Goal: Check status: Check status

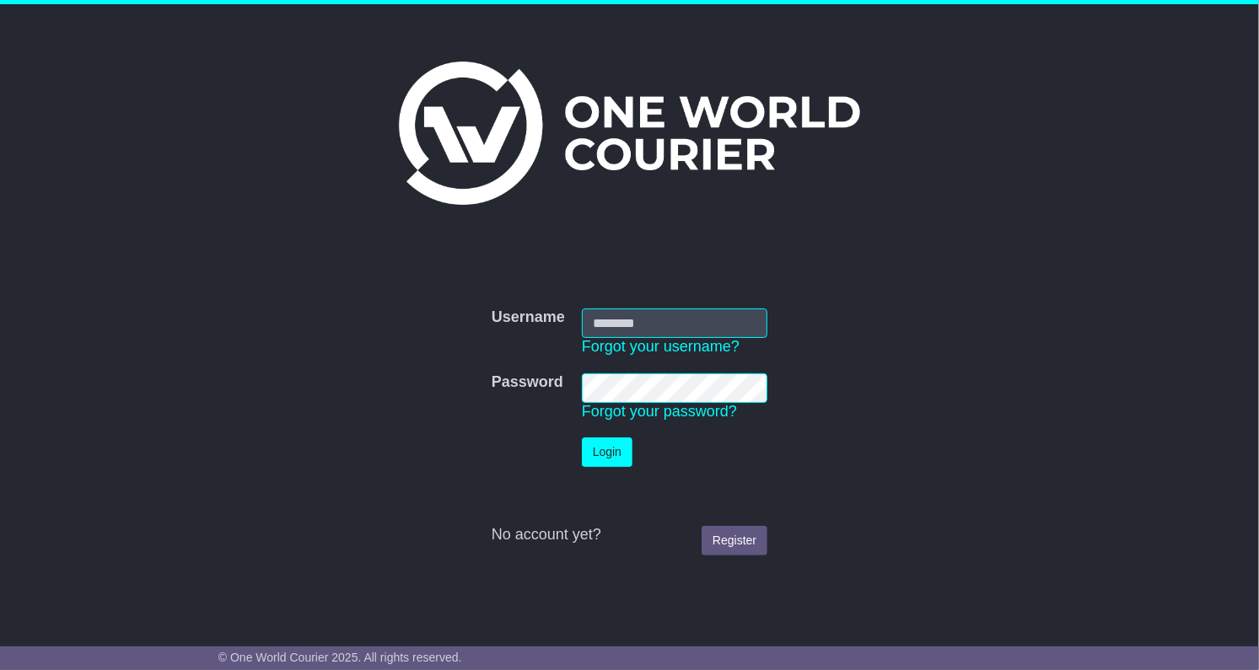
click at [622, 326] on input "Username" at bounding box center [675, 324] width 186 height 30
click at [635, 302] on td "Username Forgot your username?" at bounding box center [674, 332] width 202 height 65
drag, startPoint x: 600, startPoint y: 332, endPoint x: 614, endPoint y: 324, distance: 15.9
click at [600, 332] on input "Username" at bounding box center [675, 324] width 186 height 30
click at [617, 321] on input "Username" at bounding box center [675, 324] width 186 height 30
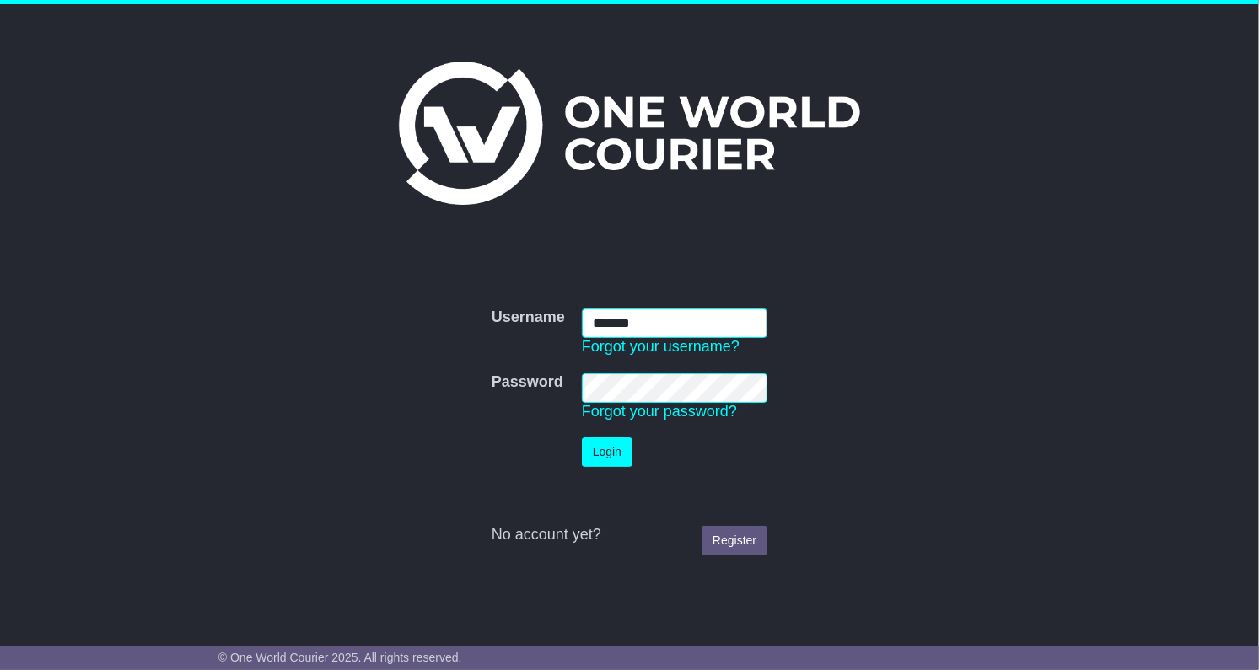
type input "*******"
click at [582, 438] on button "Login" at bounding box center [607, 453] width 51 height 30
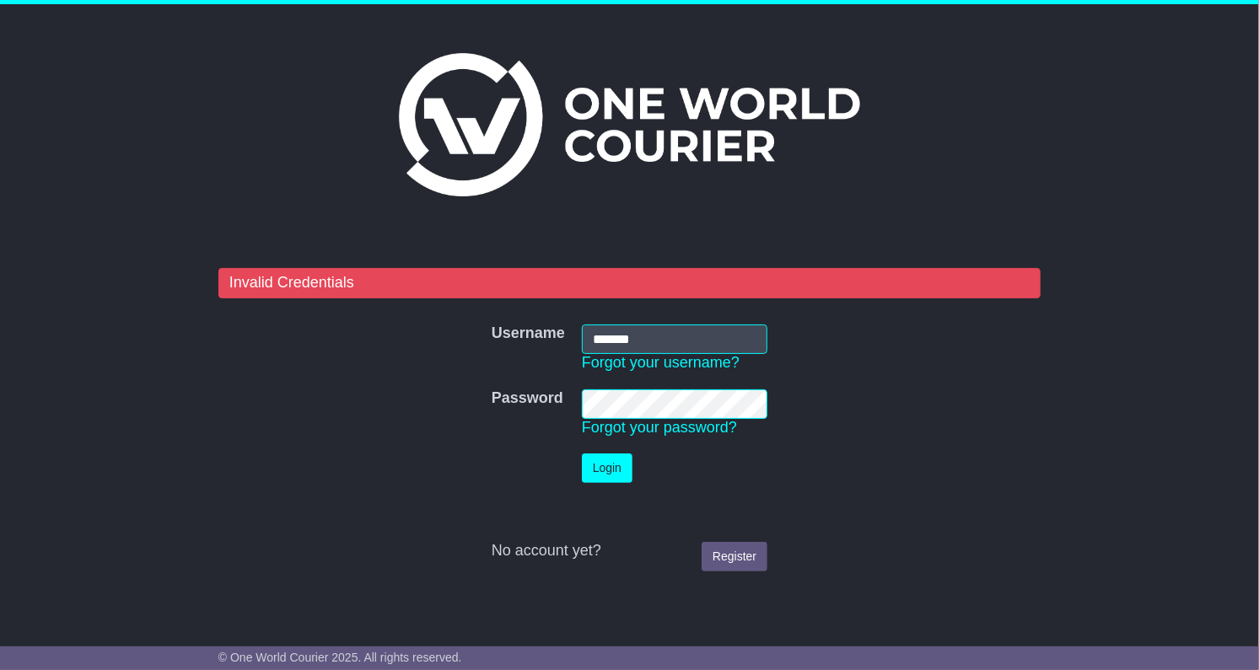
click at [444, 385] on form "Invalid Credentials Username Username ******* Forgot your username? Password Pa…" at bounding box center [629, 424] width 822 height 312
click at [582, 454] on button "Login" at bounding box center [607, 469] width 51 height 30
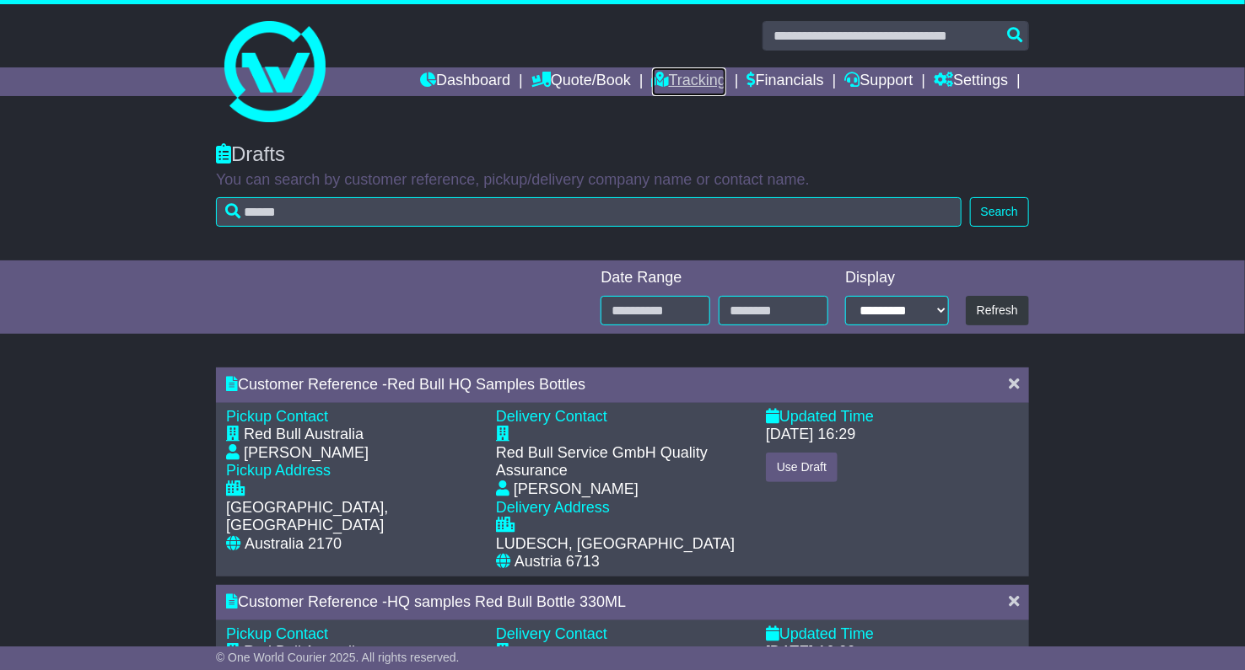
click at [684, 78] on link "Tracking" at bounding box center [689, 81] width 74 height 29
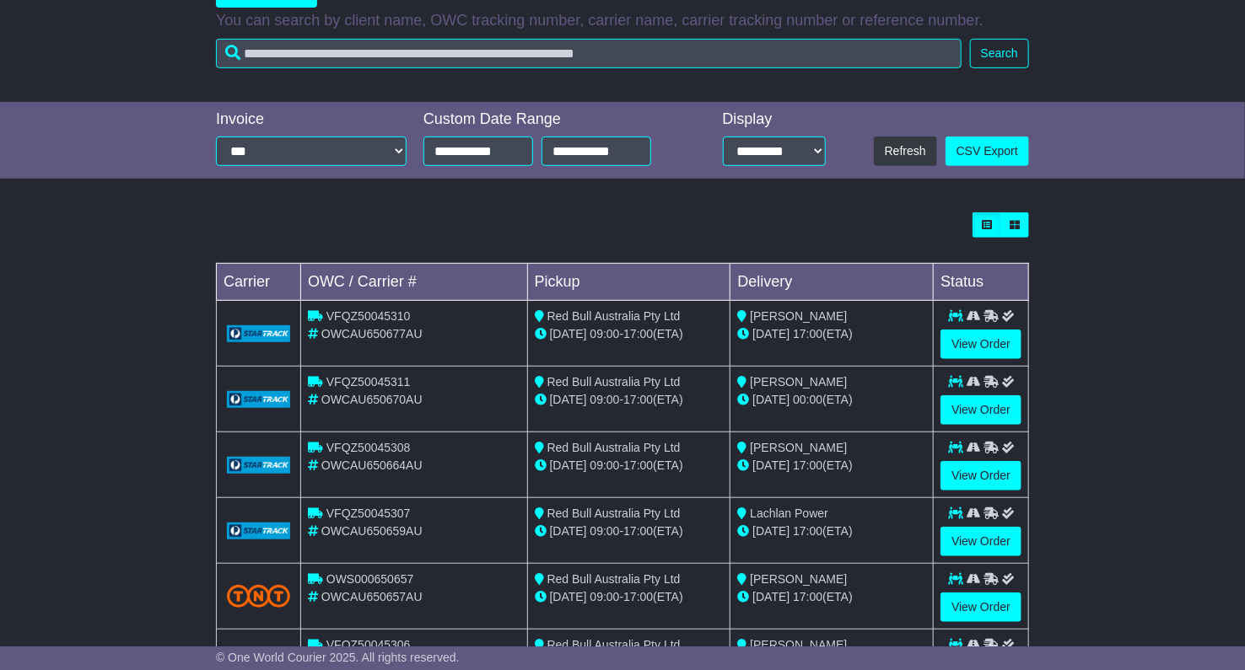
scroll to position [281, 0]
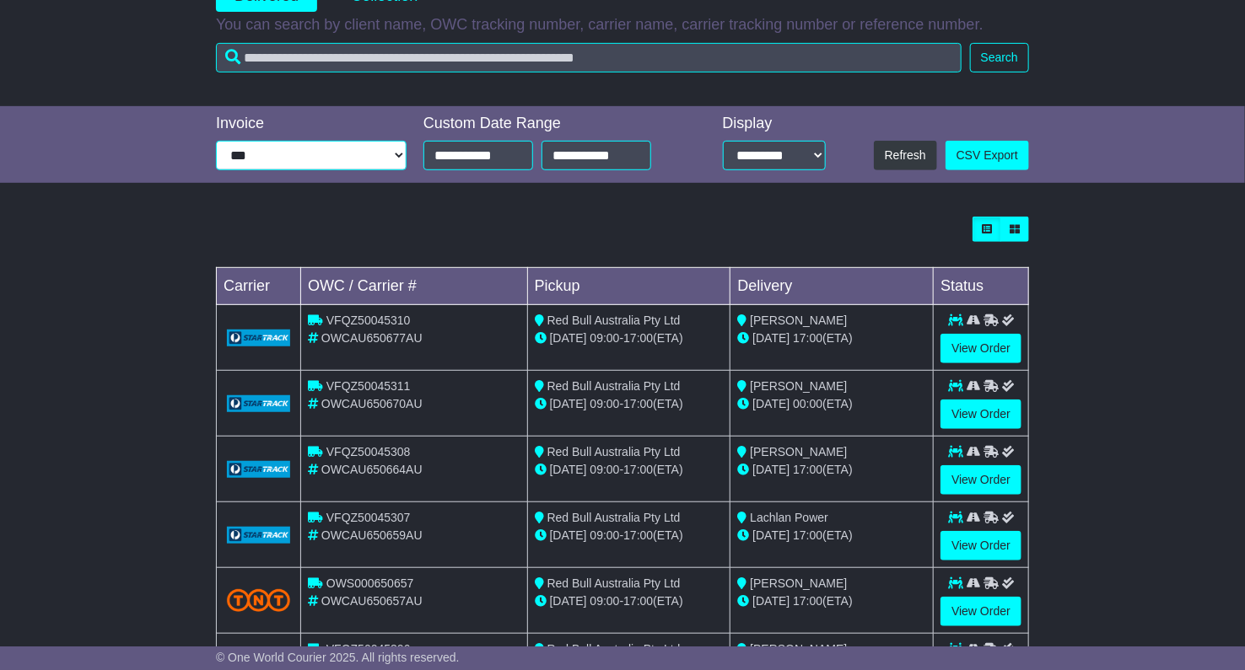
click at [333, 157] on select "**********" at bounding box center [311, 156] width 191 height 30
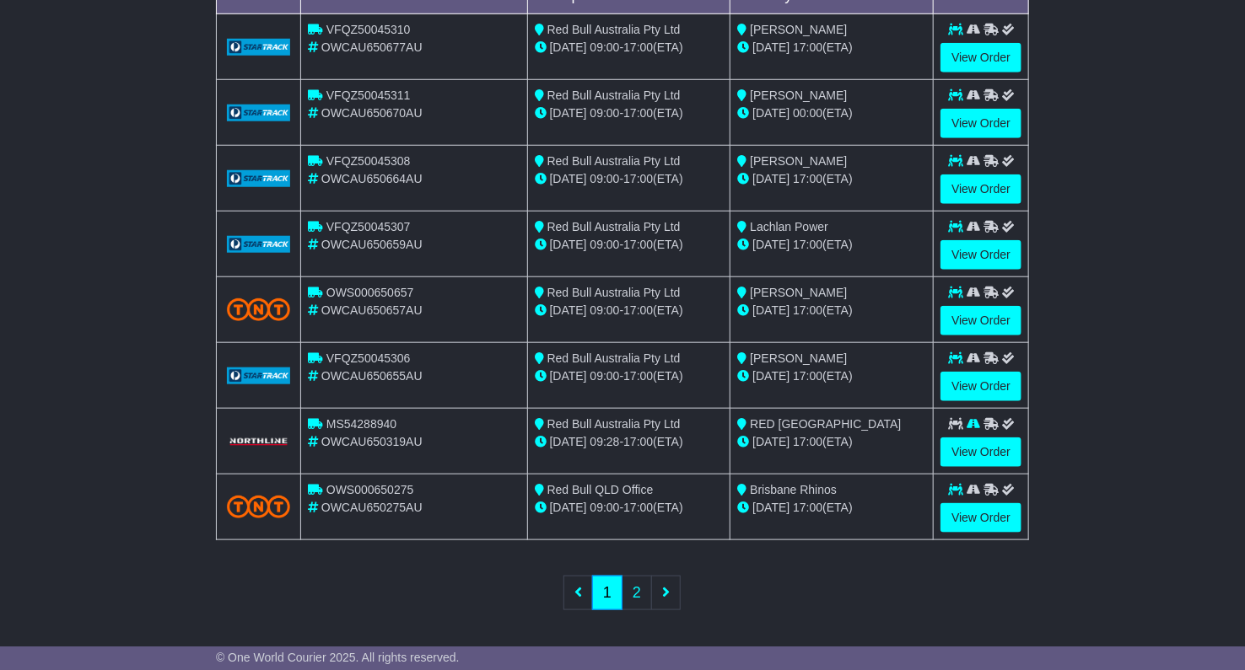
scroll to position [573, 0]
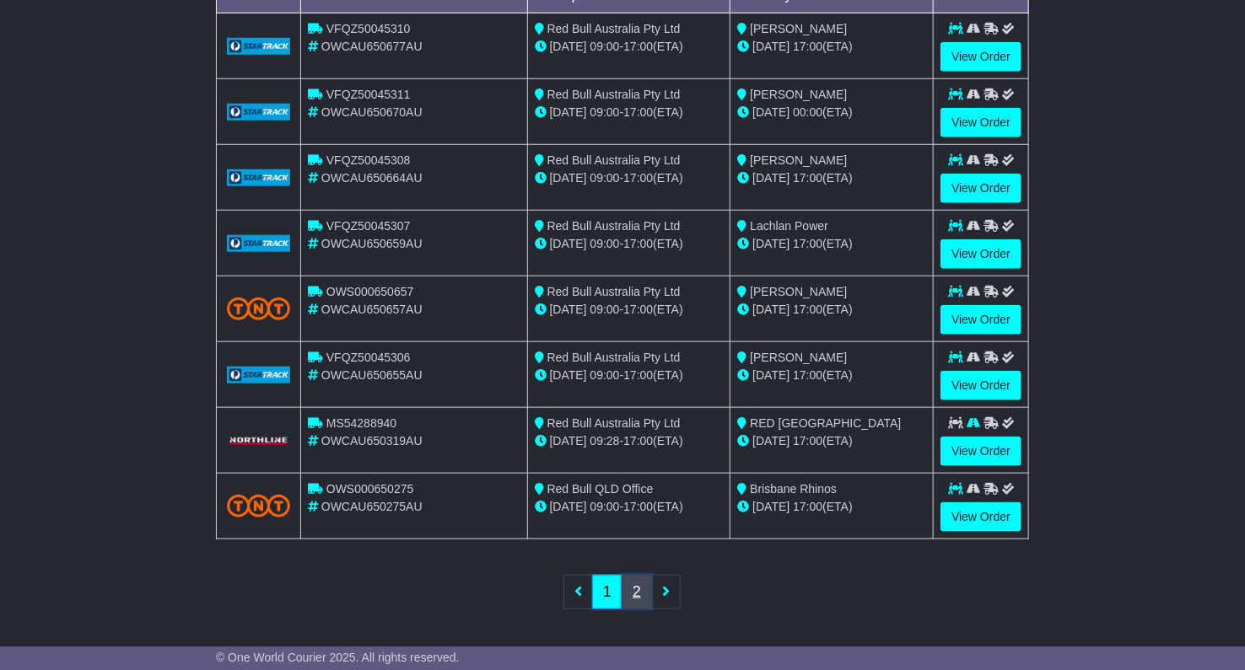
click at [627, 592] on link "2" at bounding box center [637, 592] width 30 height 35
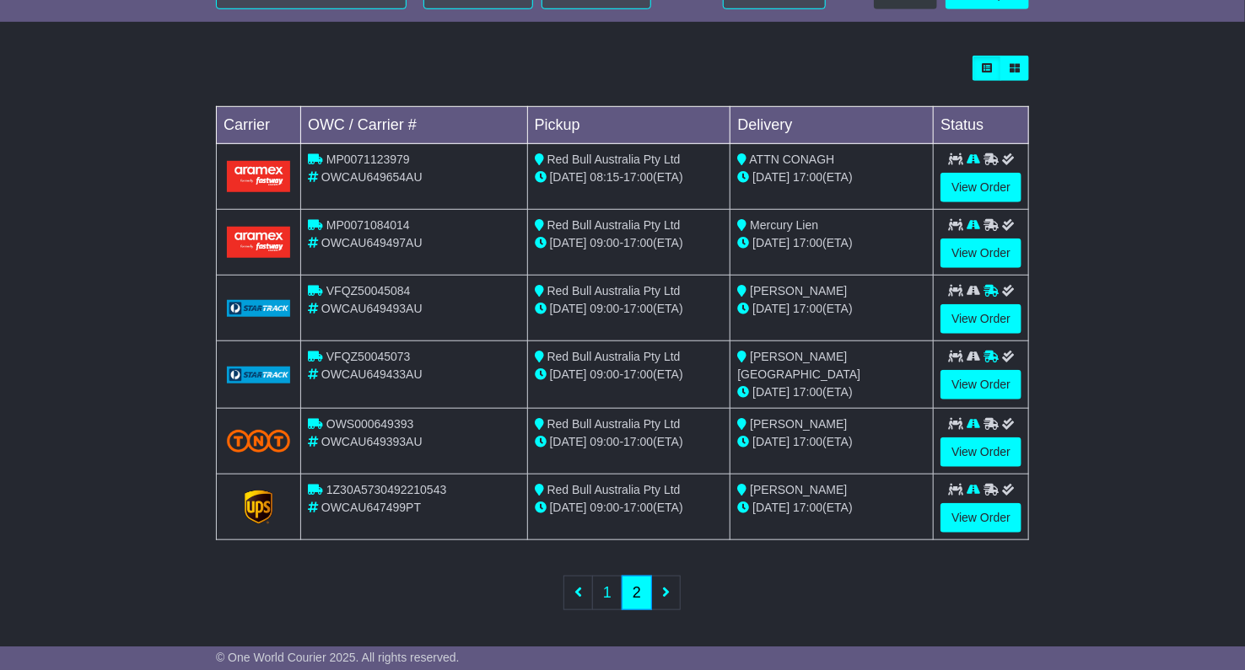
click at [662, 587] on ul "First 1 2 Last" at bounding box center [622, 593] width 116 height 35
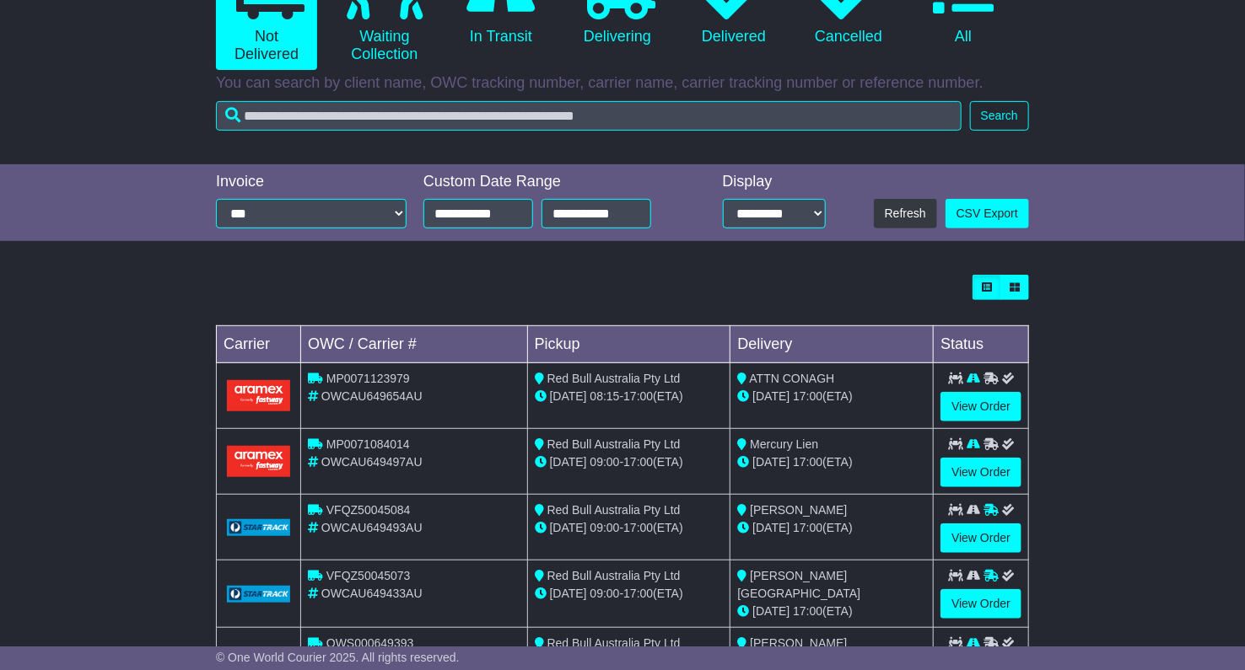
scroll to position [161, 0]
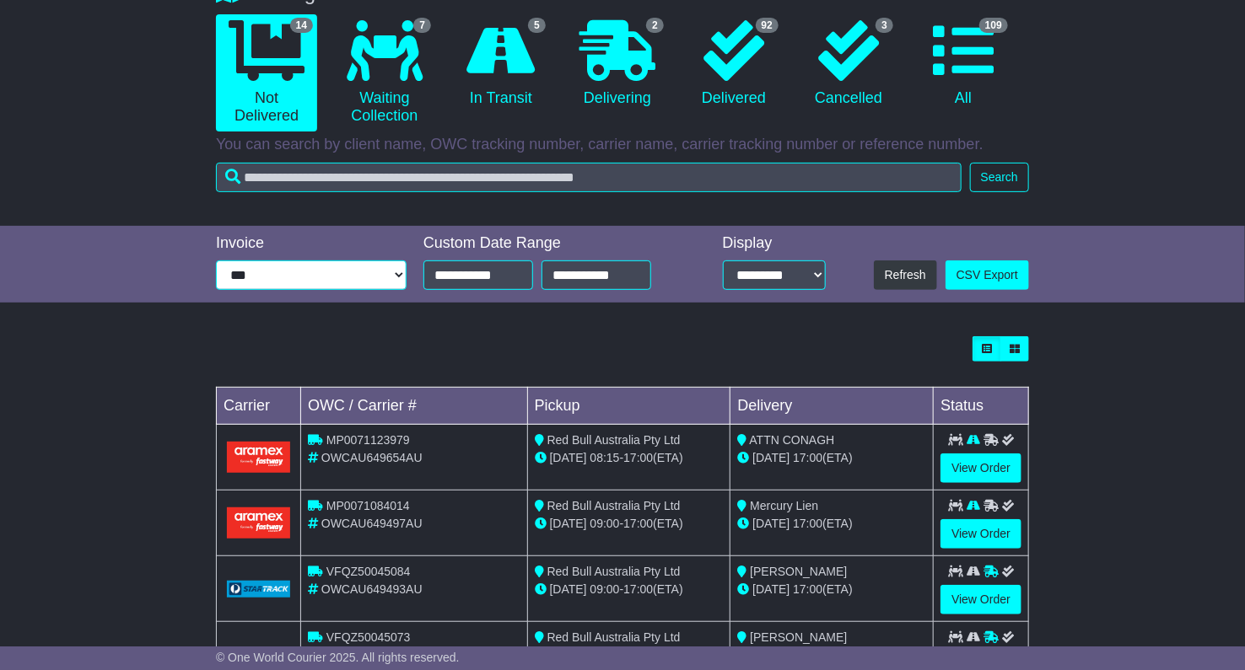
click at [300, 284] on select "**********" at bounding box center [311, 276] width 191 height 30
click at [785, 317] on div "Tracking 14 Not Delivered 7 Waiting Collection 5 In Transit 2 Delivering 92 3" at bounding box center [622, 444] width 1245 height 958
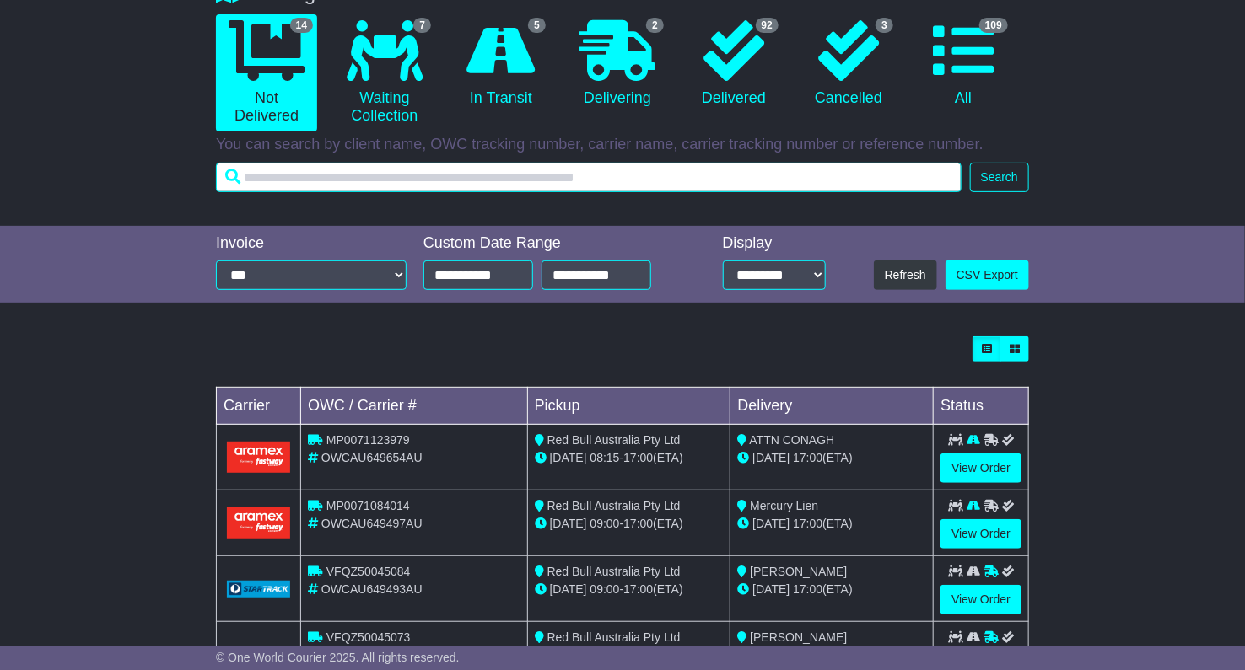
click at [391, 180] on input "text" at bounding box center [589, 178] width 746 height 30
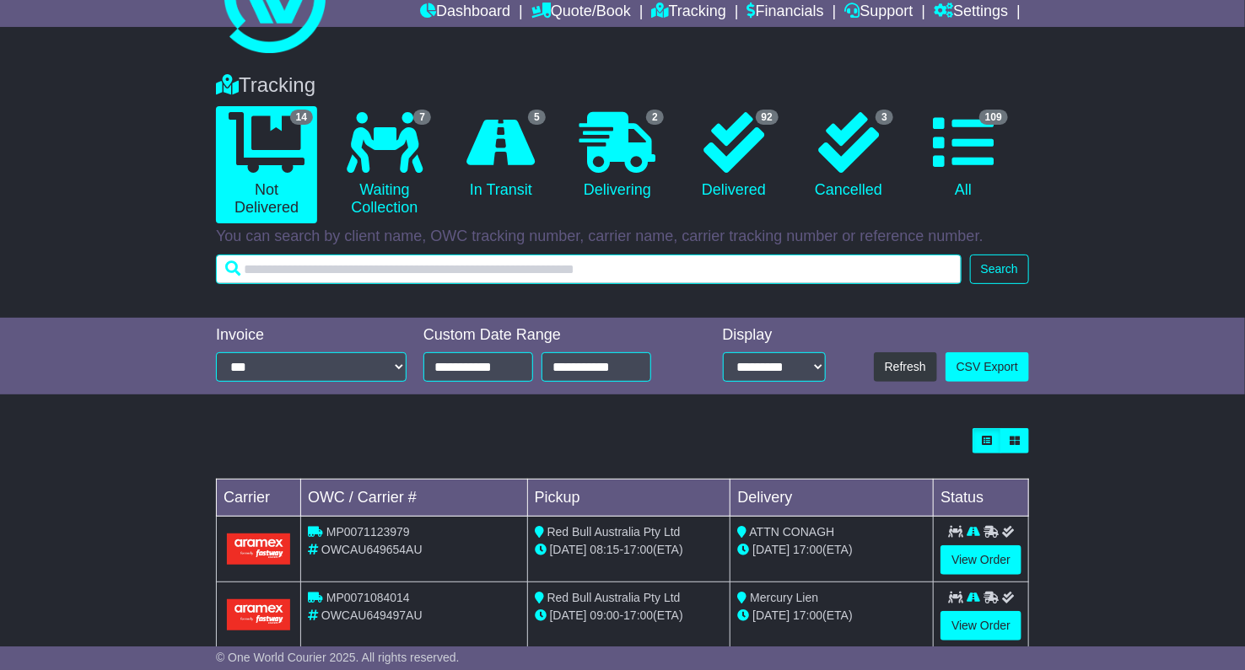
scroll to position [0, 0]
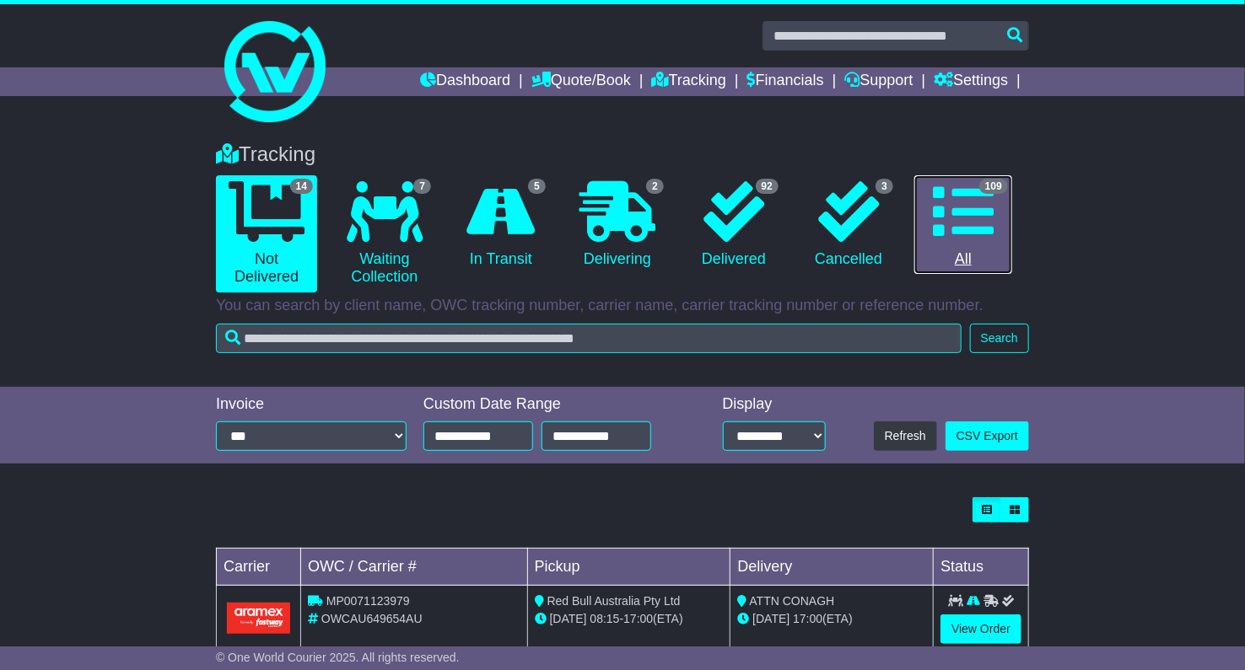
click at [956, 230] on icon at bounding box center [963, 211] width 61 height 61
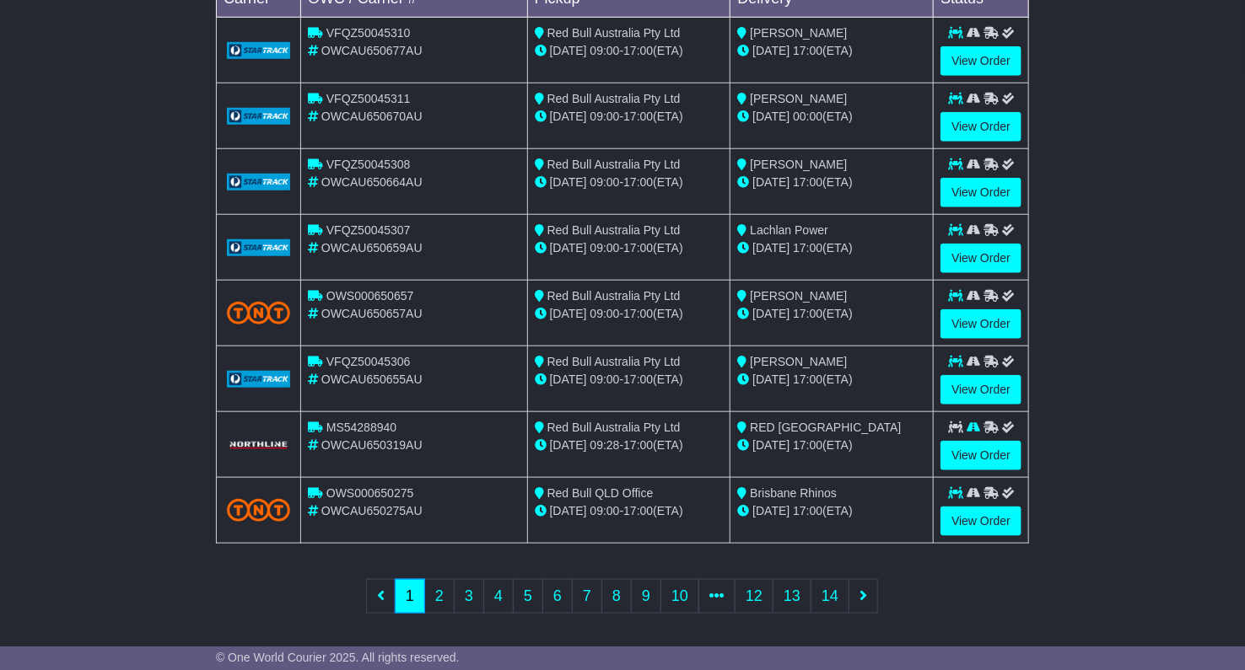
scroll to position [573, 0]
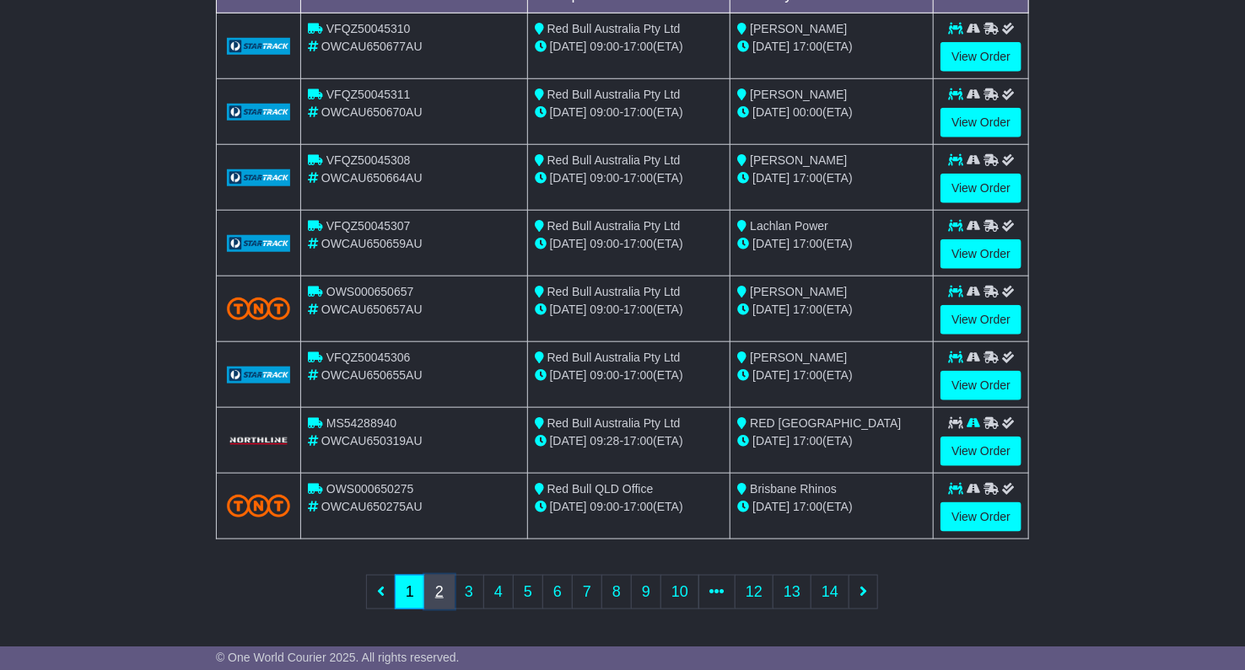
click at [439, 590] on link "2" at bounding box center [439, 592] width 30 height 35
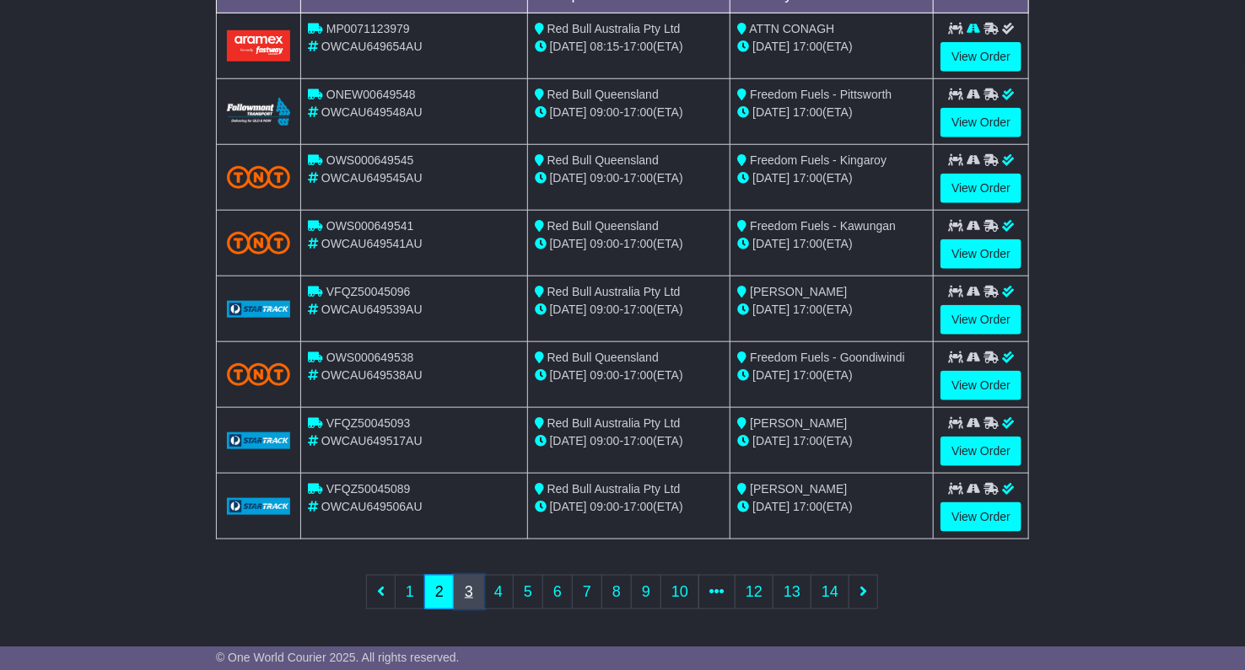
click at [477, 593] on link "3" at bounding box center [469, 592] width 30 height 35
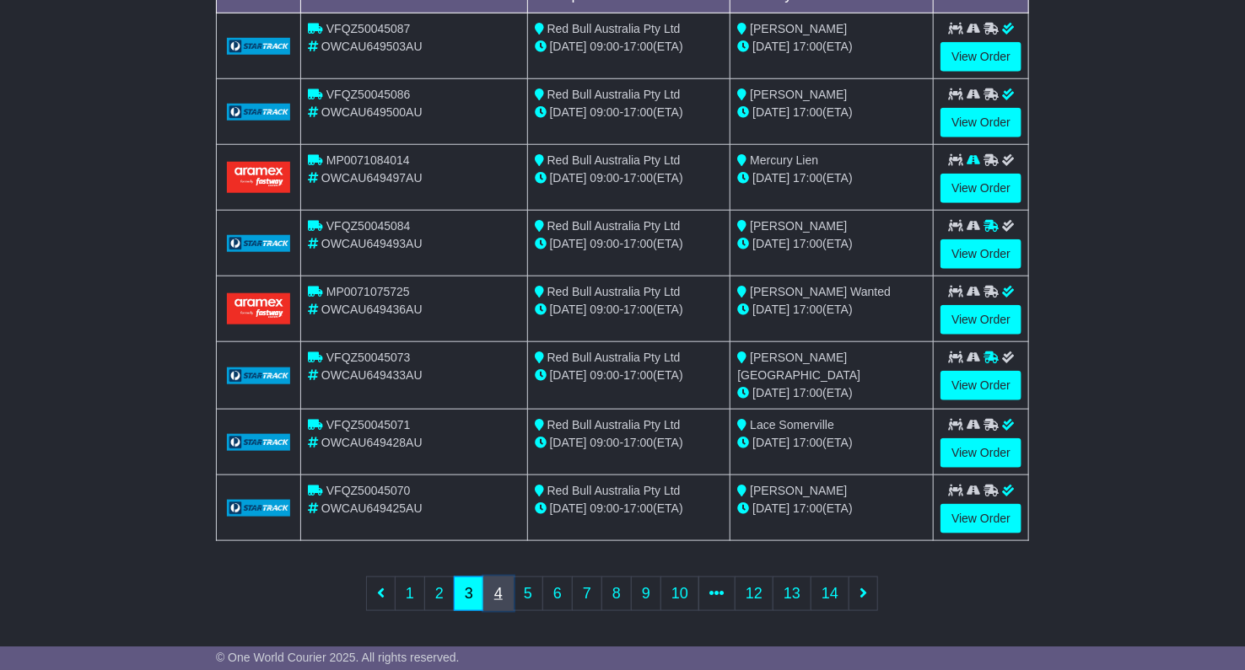
click at [498, 590] on link "4" at bounding box center [498, 594] width 30 height 35
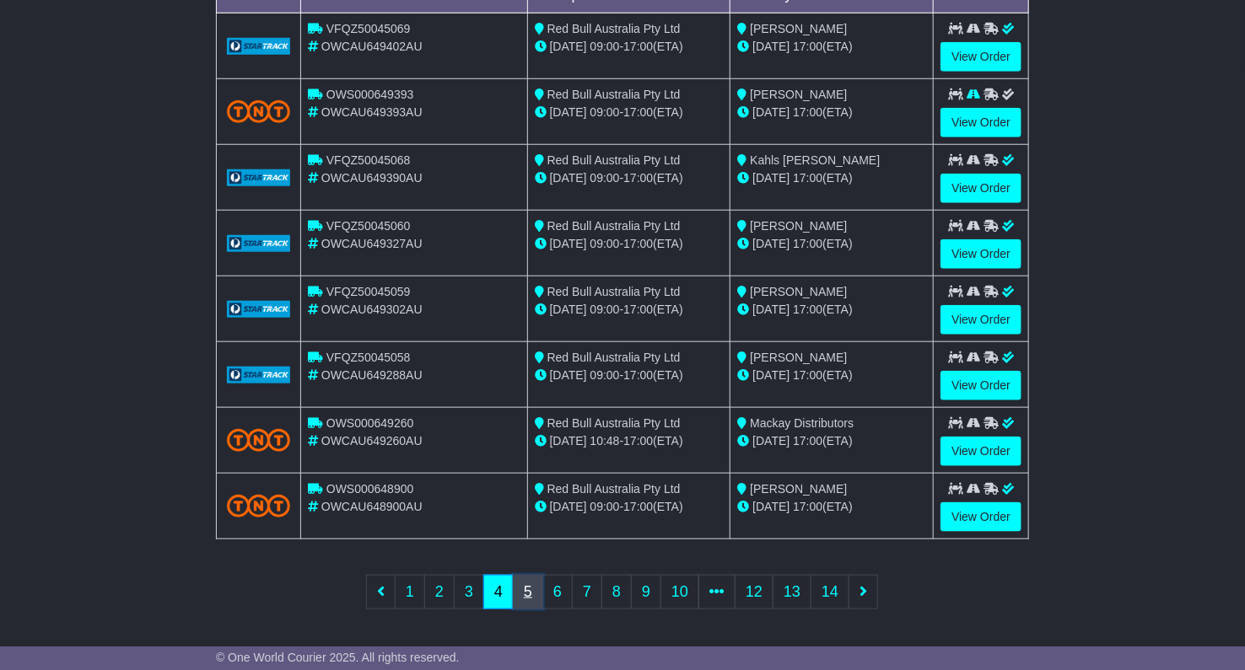
click at [530, 589] on link "5" at bounding box center [528, 592] width 30 height 35
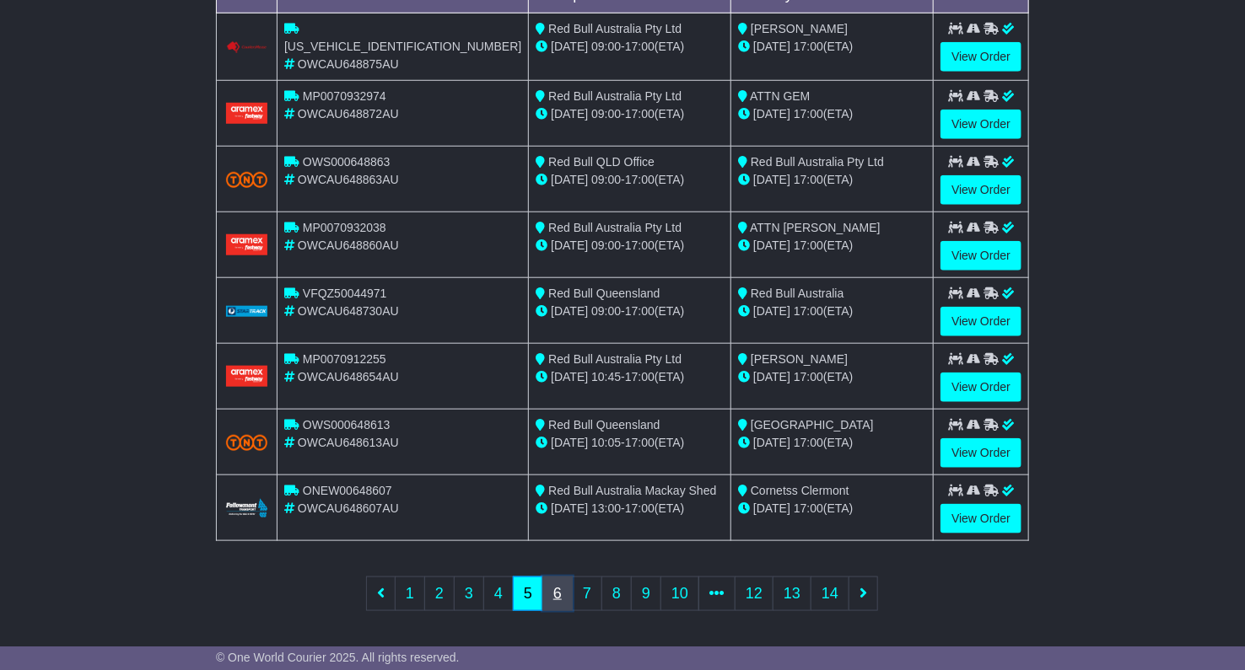
click at [557, 595] on link "6" at bounding box center [557, 594] width 30 height 35
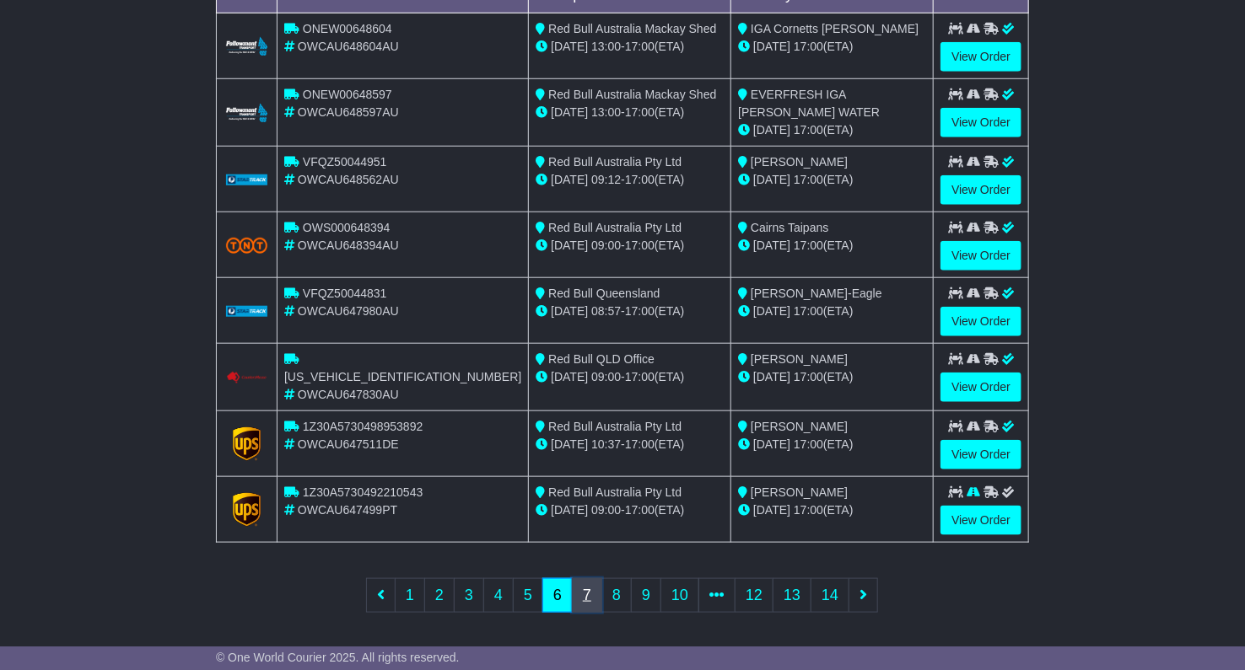
click at [584, 590] on link "7" at bounding box center [587, 596] width 30 height 35
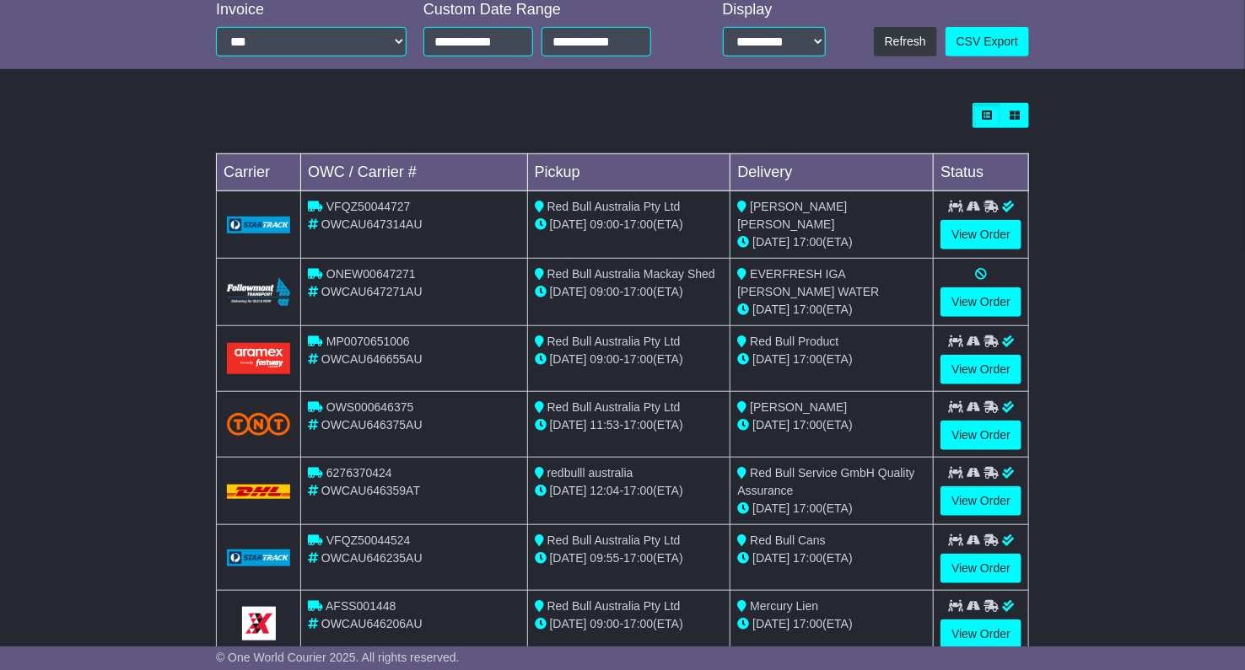
scroll to position [385, 0]
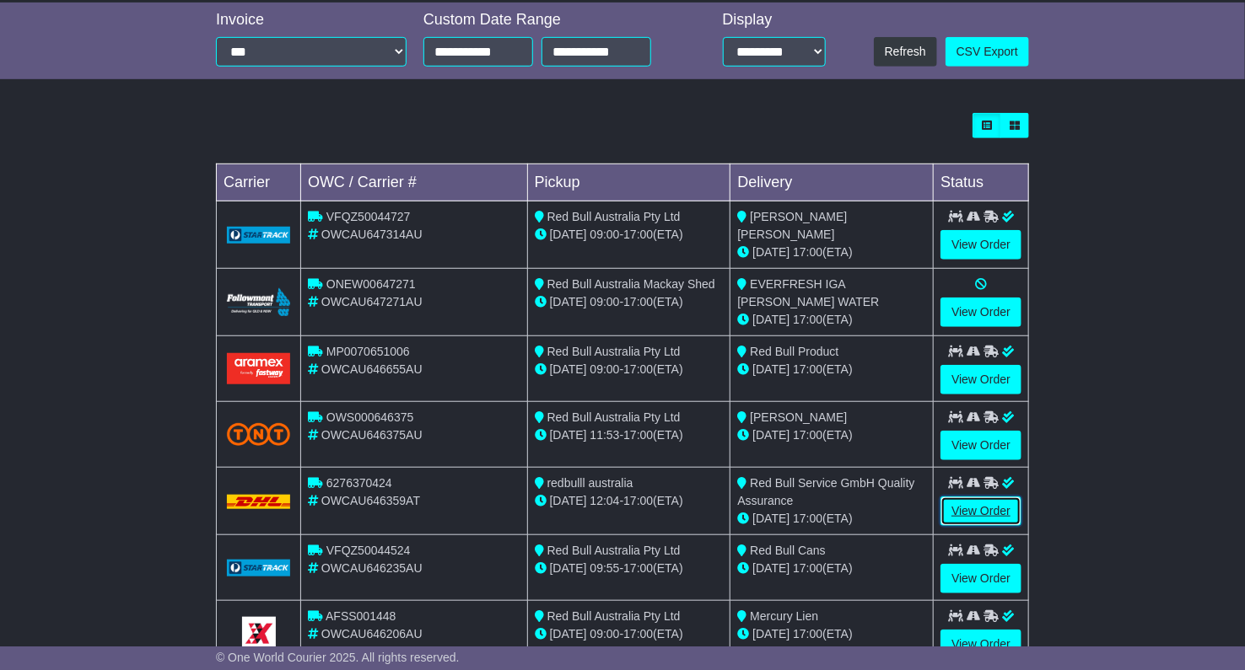
click at [979, 504] on link "View Order" at bounding box center [980, 512] width 81 height 30
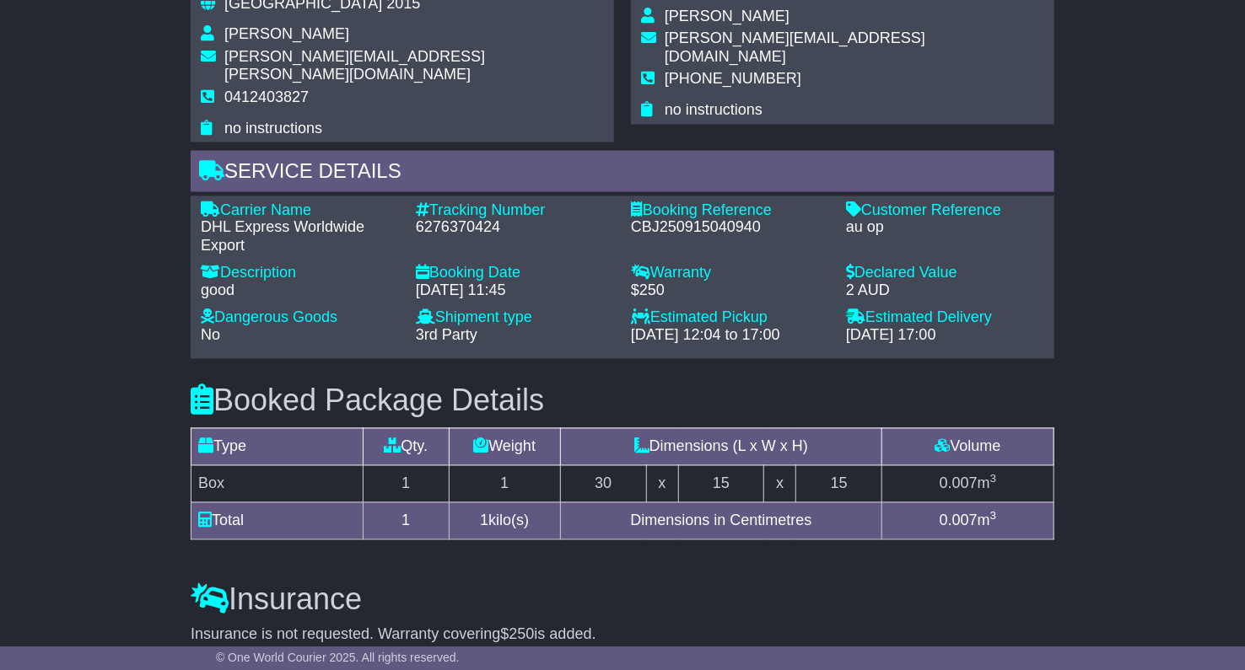
scroll to position [1218, 0]
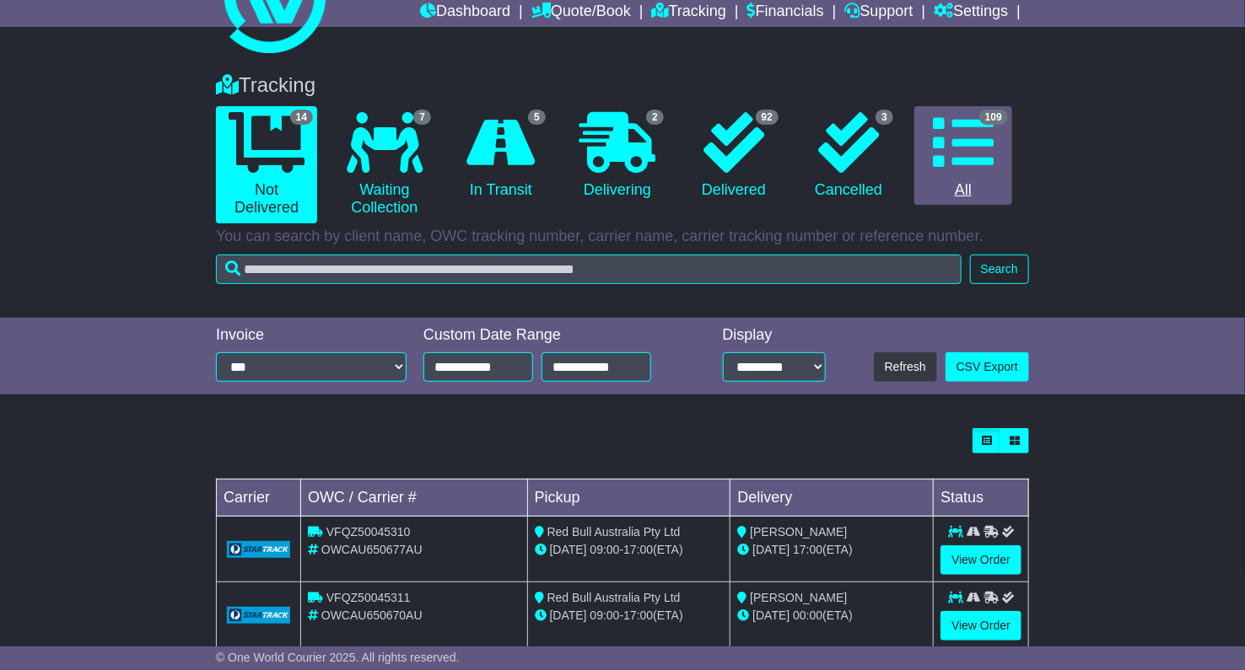
scroll to position [10, 0]
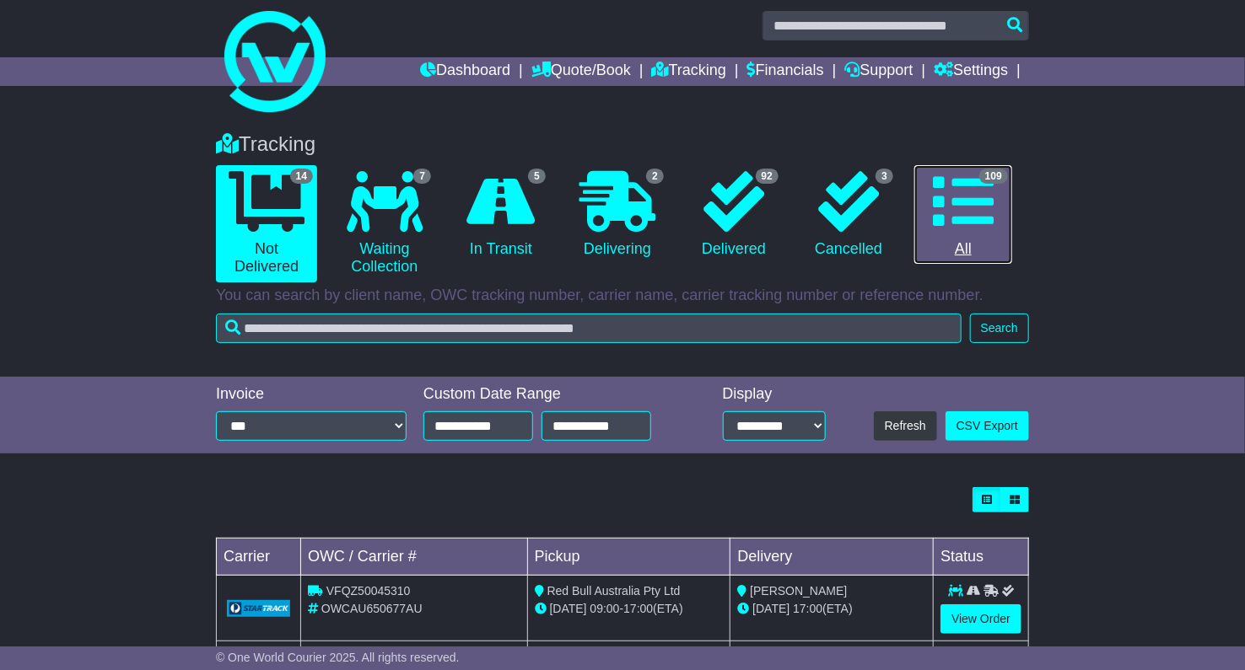
click at [962, 187] on icon at bounding box center [963, 201] width 61 height 61
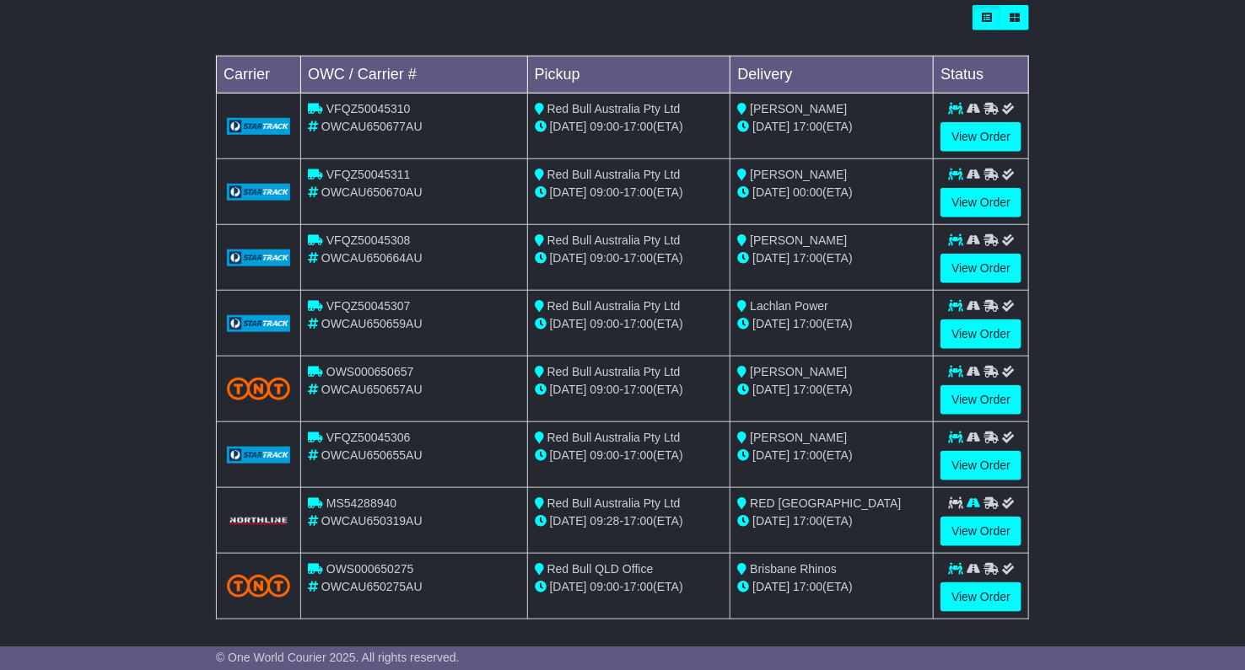
scroll to position [573, 0]
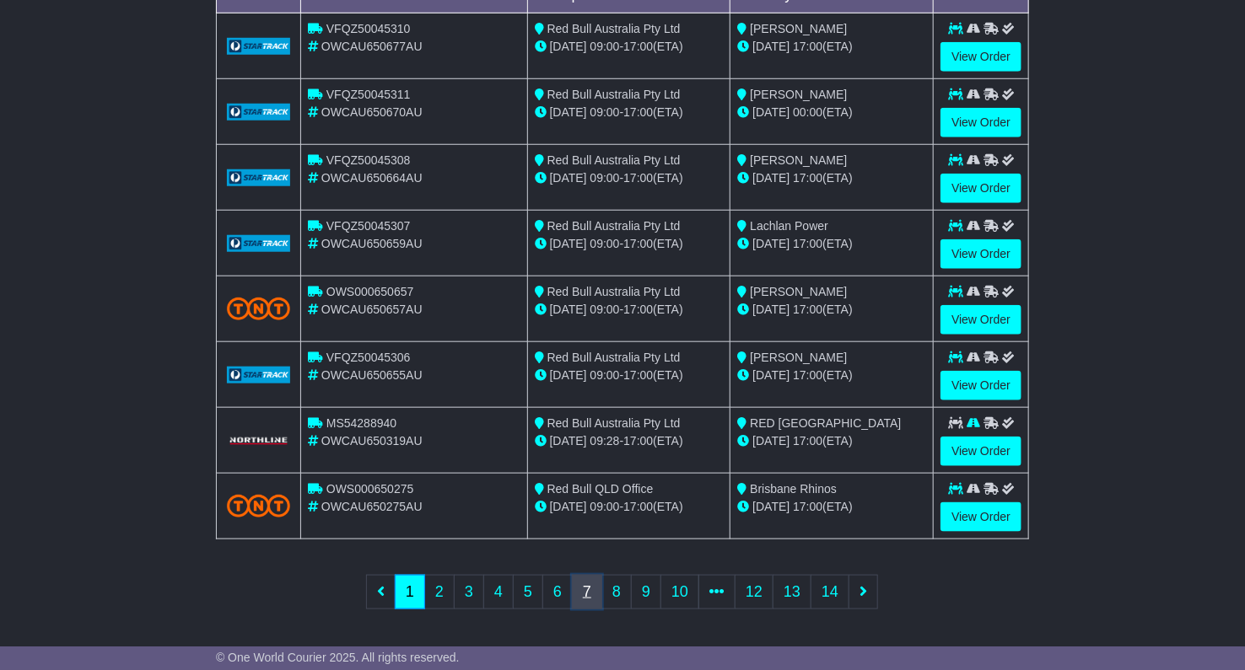
click at [591, 590] on link "7" at bounding box center [587, 592] width 30 height 35
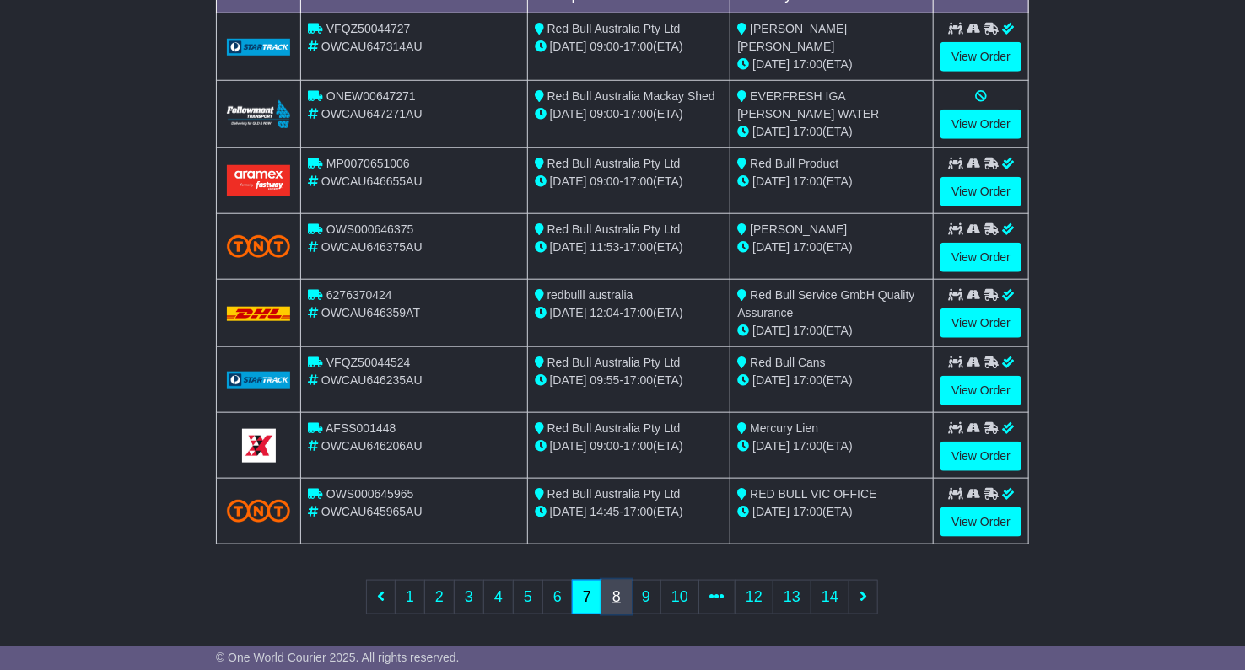
click at [615, 590] on link "8" at bounding box center [616, 597] width 30 height 35
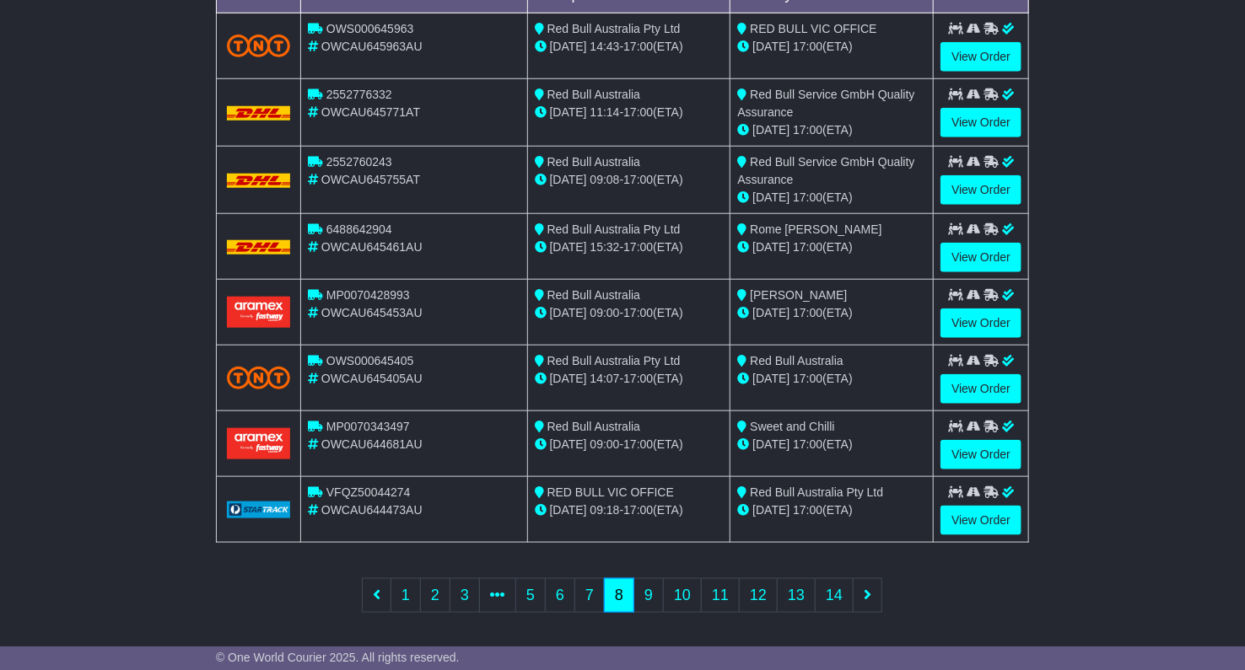
scroll to position [385, 0]
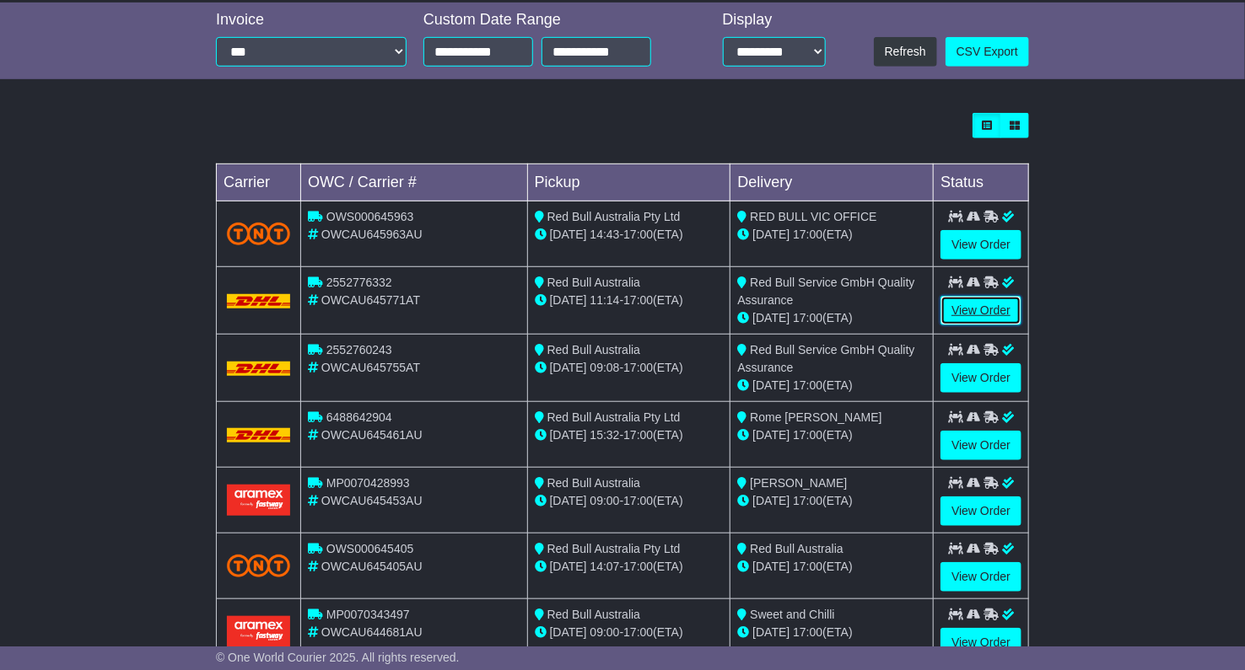
click at [975, 306] on link "View Order" at bounding box center [980, 311] width 81 height 30
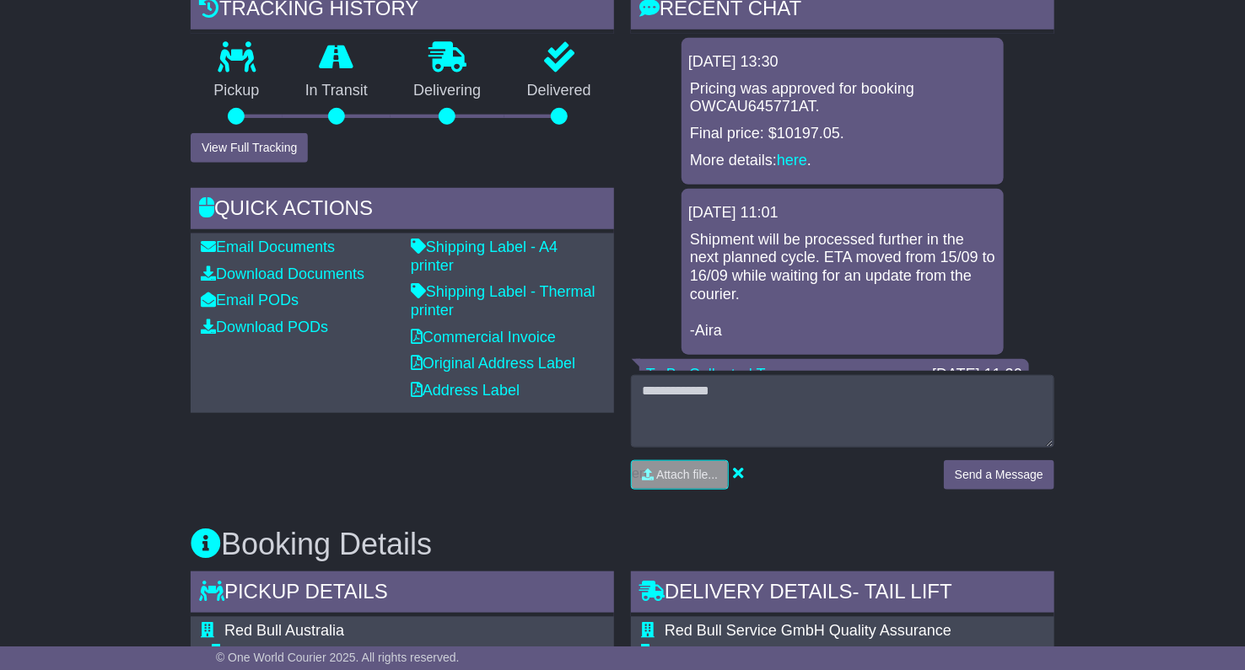
scroll to position [374, 0]
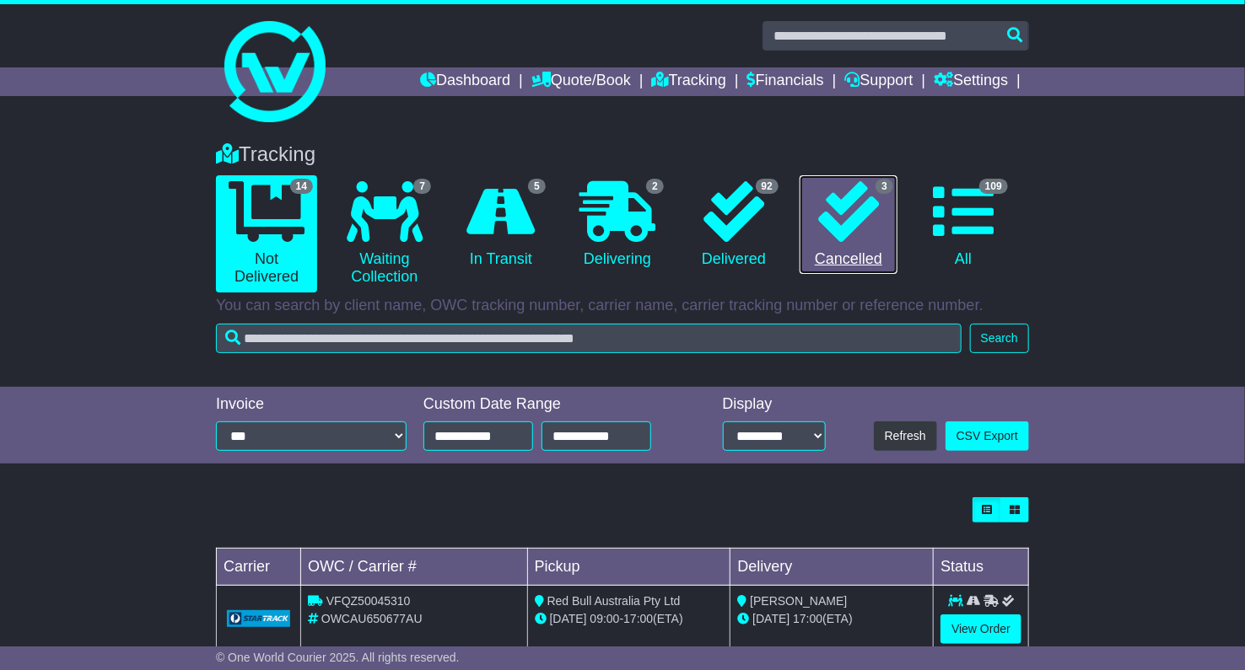
click at [837, 222] on icon at bounding box center [848, 211] width 61 height 61
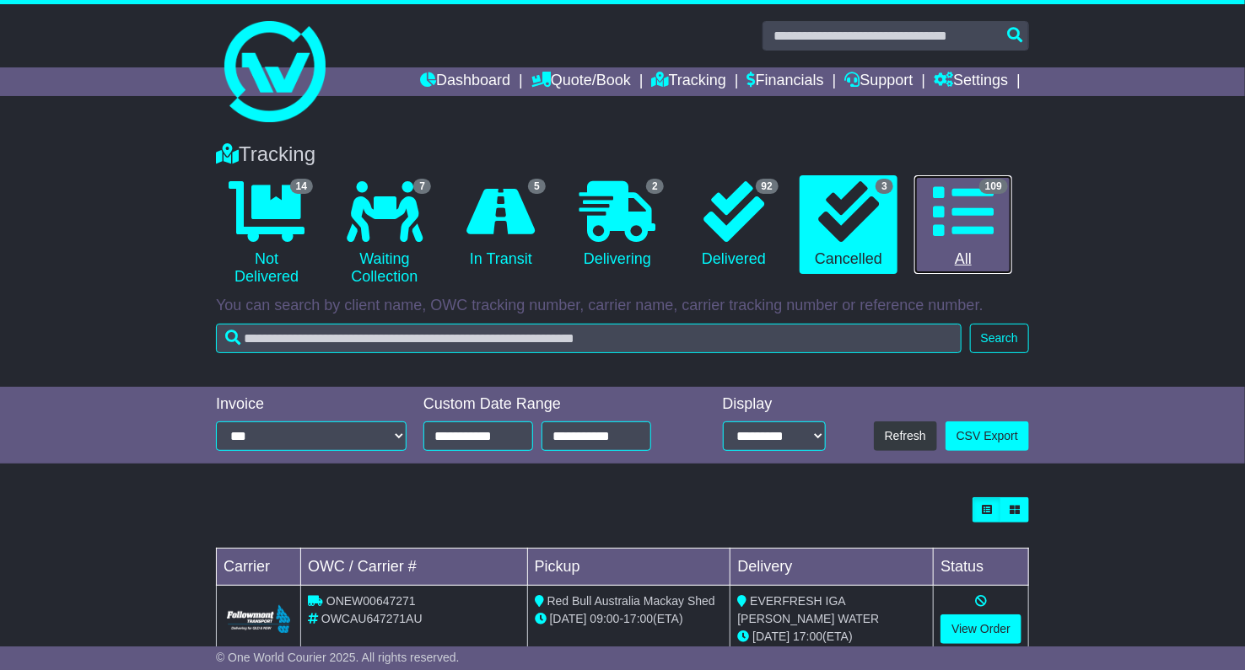
click at [960, 214] on icon at bounding box center [963, 211] width 61 height 61
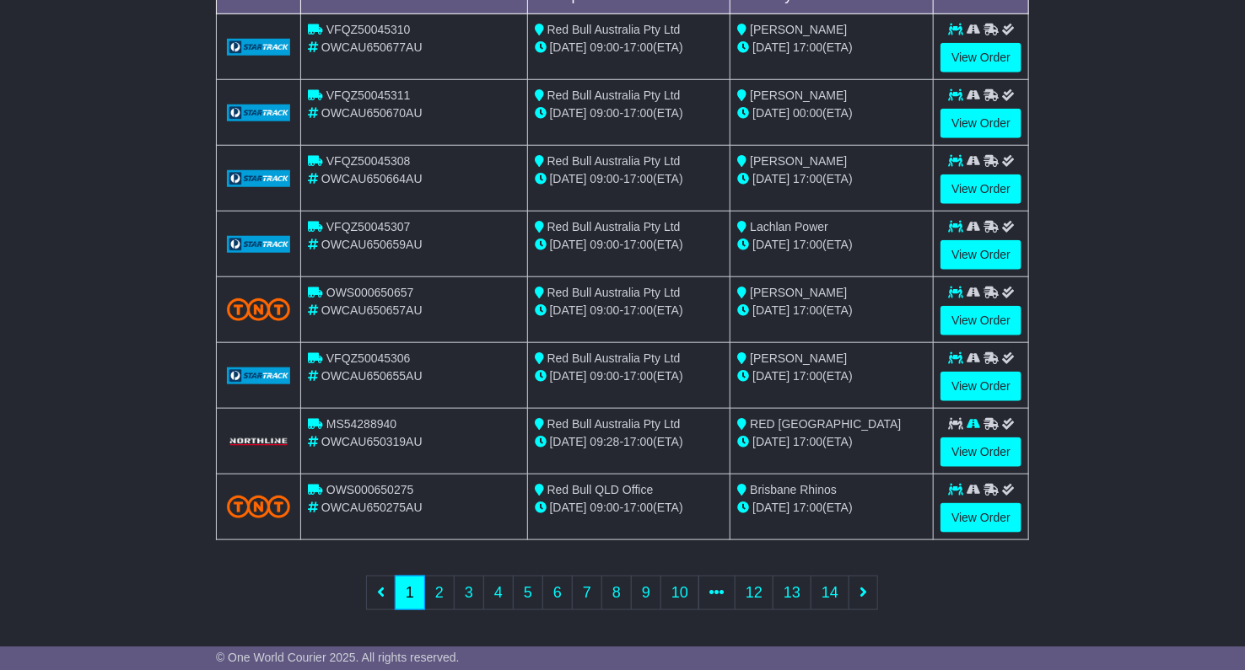
scroll to position [573, 0]
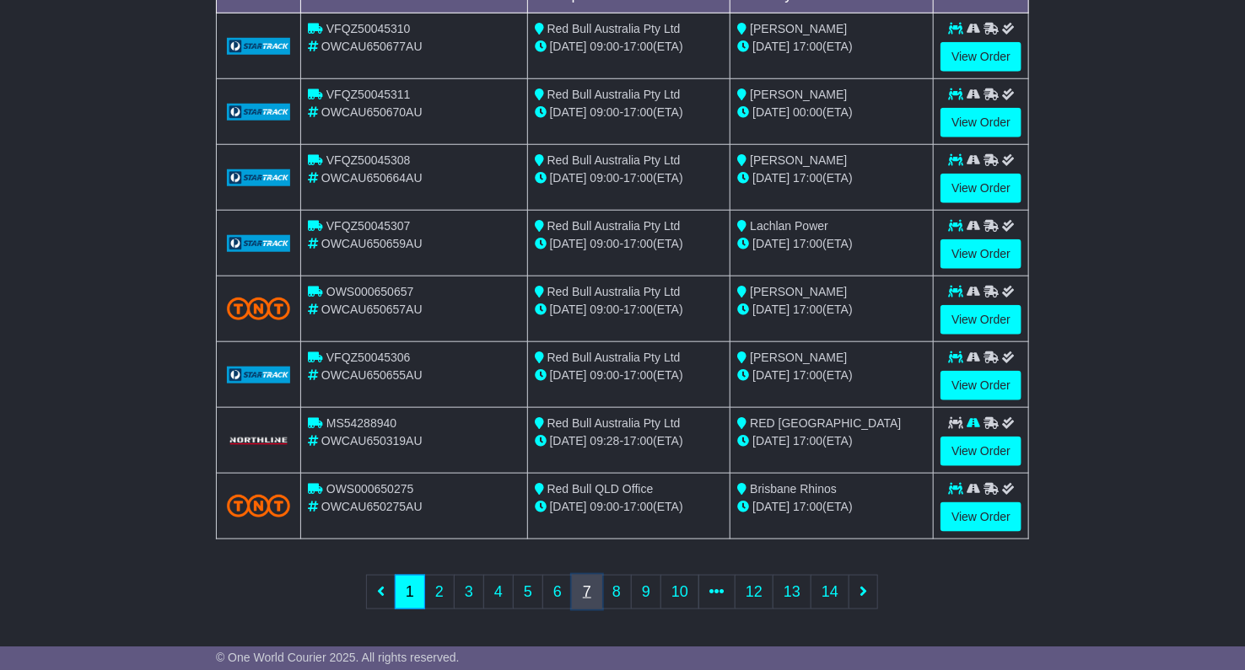
click at [593, 595] on link "7" at bounding box center [587, 592] width 30 height 35
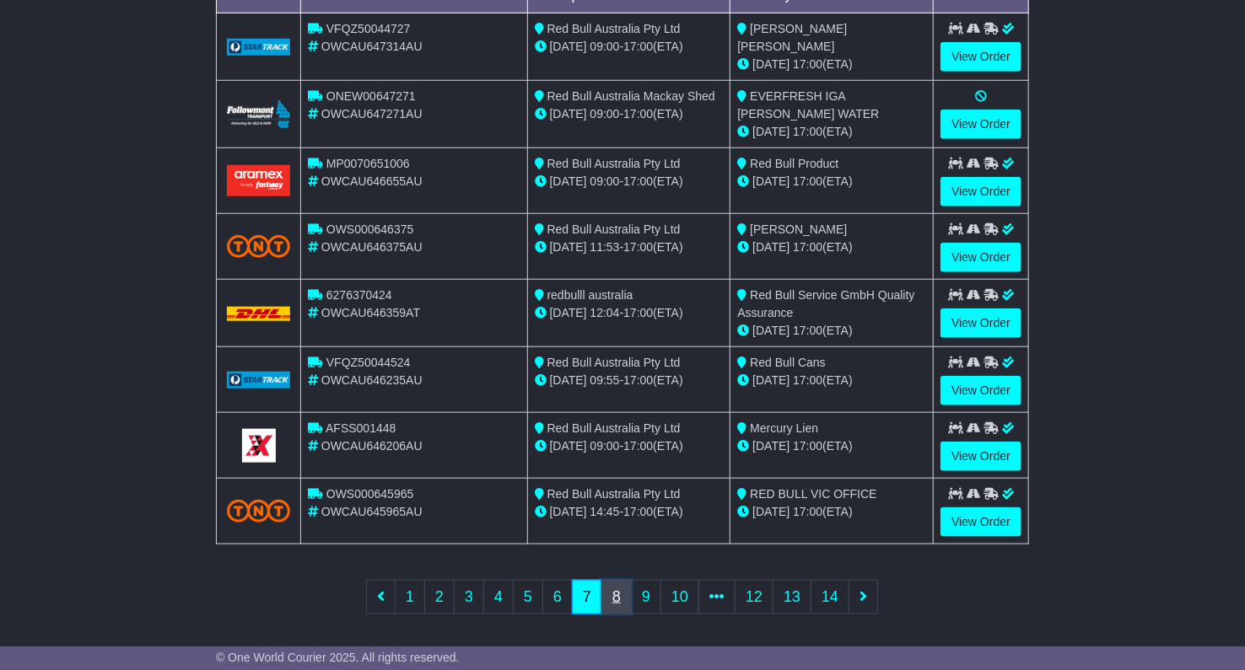
click at [615, 590] on link "8" at bounding box center [616, 597] width 30 height 35
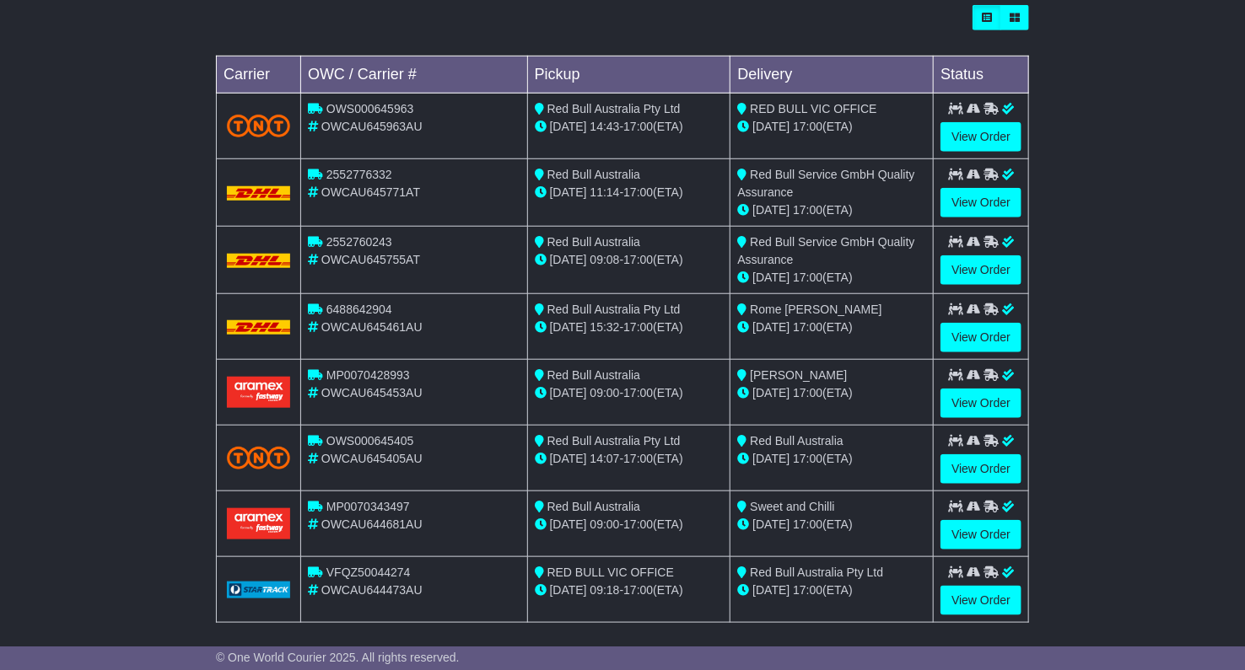
scroll to position [291, 0]
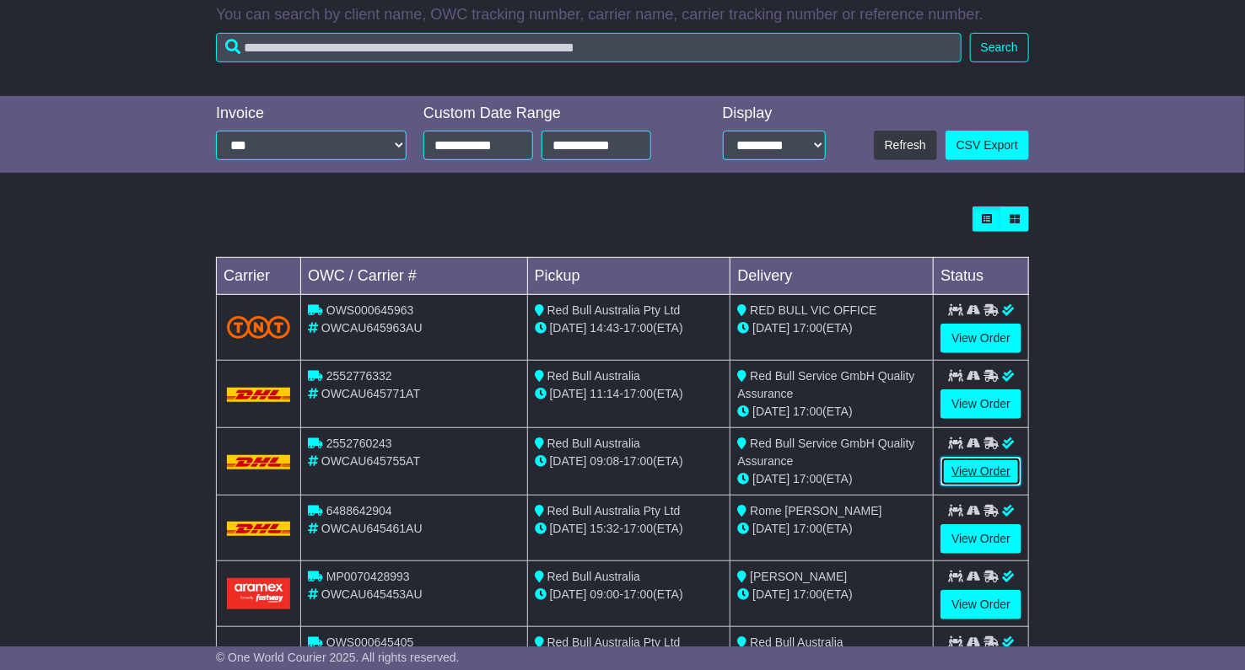
click at [972, 466] on link "View Order" at bounding box center [980, 472] width 81 height 30
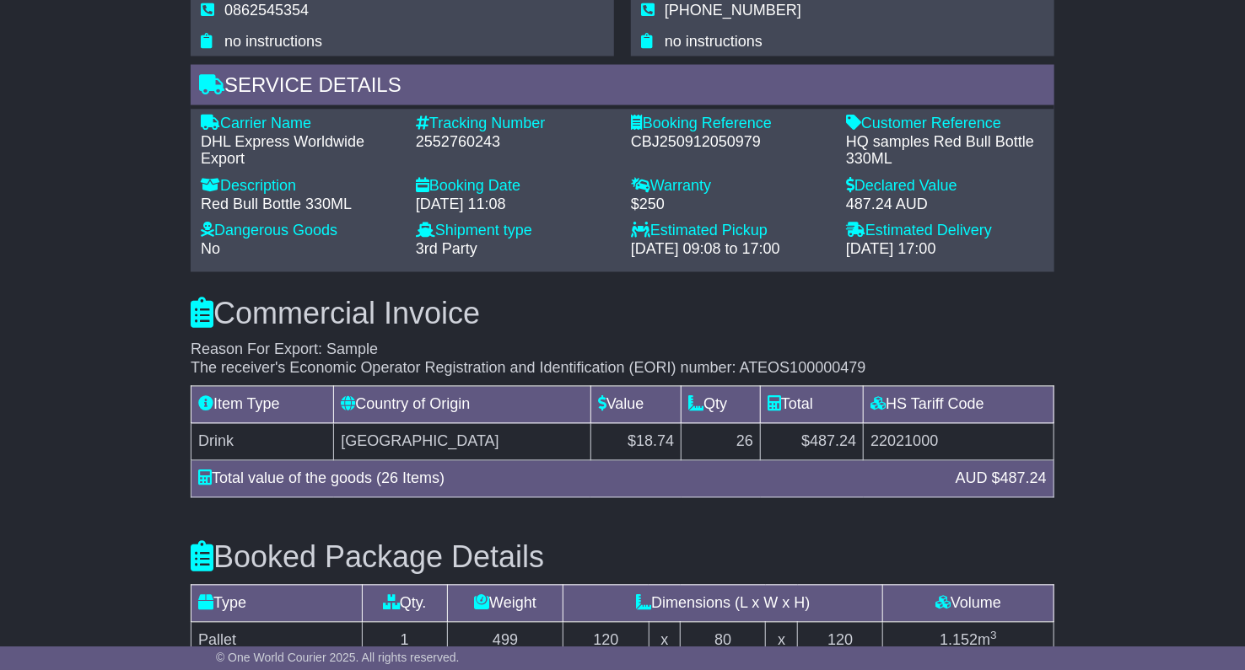
scroll to position [1124, 0]
